Goal: Check status: Check status

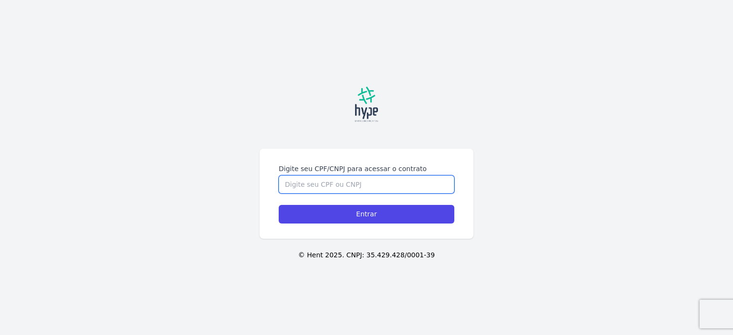
click at [322, 188] on input "Digite seu CPF/CNPJ para acessar o contrato" at bounding box center [367, 185] width 176 height 18
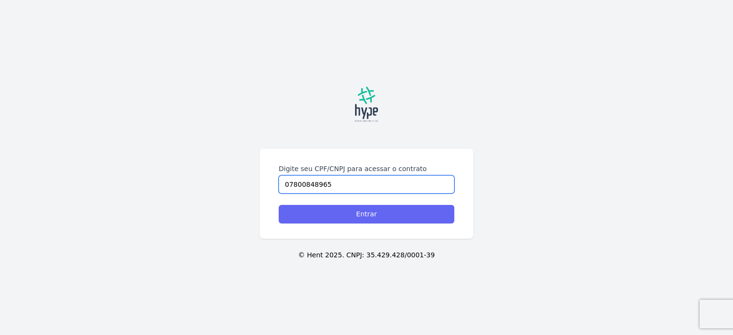
type input "07800848965"
click at [372, 217] on input "Entrar" at bounding box center [367, 214] width 176 height 19
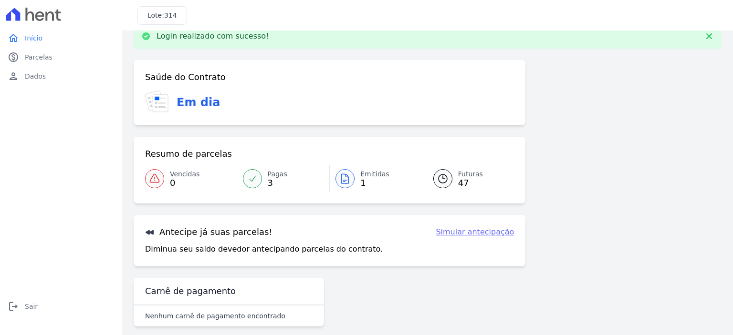
scroll to position [28, 0]
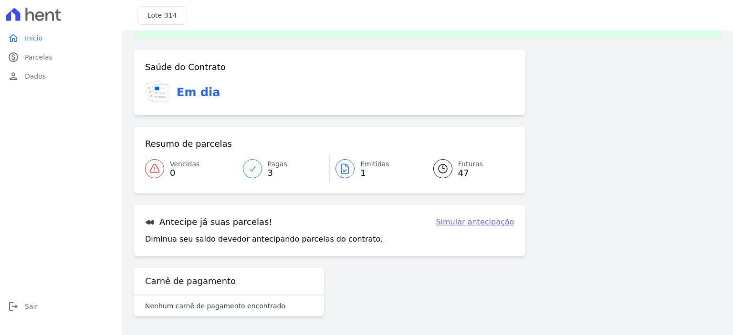
click at [346, 172] on icon at bounding box center [344, 168] width 11 height 11
